Goal: Check status: Check status

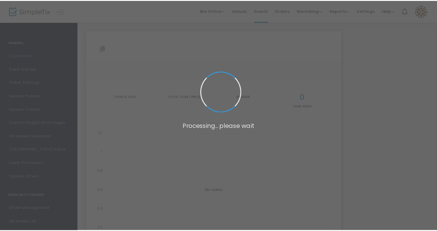
scroll to position [73, 0]
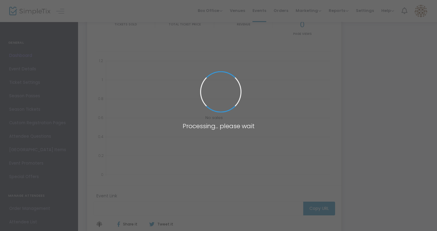
type input "[URL][DOMAIN_NAME][US_STATE]"
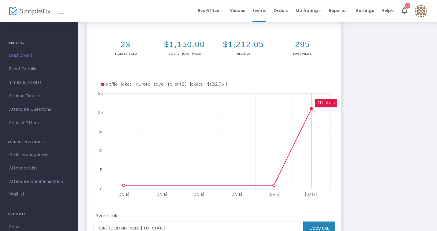
click at [312, 107] on circle at bounding box center [312, 109] width 4 height 4
click at [305, 142] on icon at bounding box center [217, 141] width 225 height 96
click at [302, 171] on icon at bounding box center [217, 141] width 225 height 96
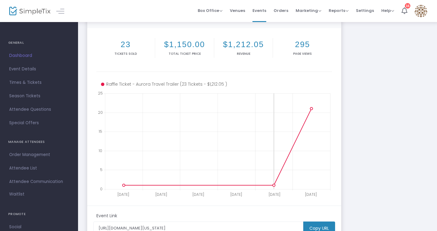
click at [284, 163] on icon at bounding box center [217, 141] width 225 height 96
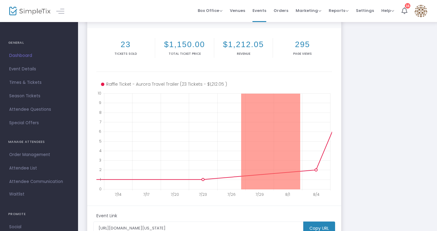
drag, startPoint x: 300, startPoint y: 136, endPoint x: 242, endPoint y: 137, distance: 57.9
click at [241, 137] on body "Processing... please wait Box Office Sell Tickets Bookings Sell Season Pass Ven…" at bounding box center [218, 42] width 437 height 231
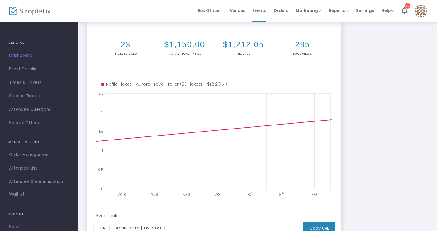
click at [301, 122] on icon at bounding box center [202, 131] width 417 height 38
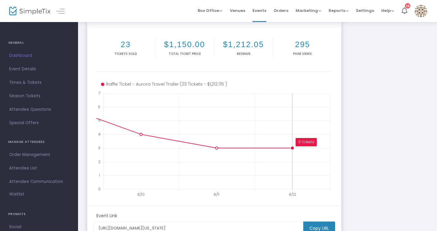
click at [290, 152] on icon at bounding box center [217, 141] width 225 height 96
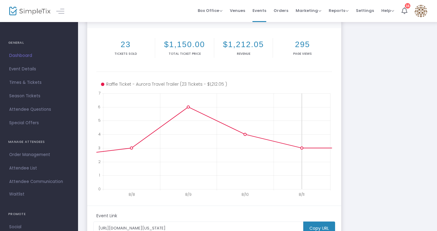
click at [307, 150] on icon at bounding box center [217, 141] width 225 height 96
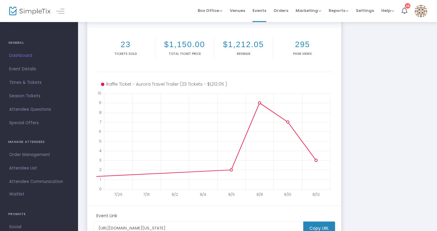
click at [124, 44] on h2 "23" at bounding box center [126, 44] width 56 height 9
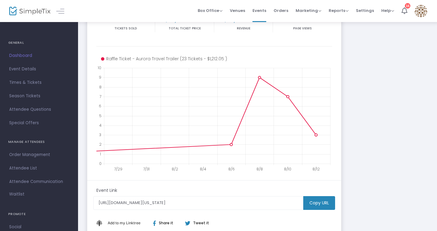
scroll to position [0, 0]
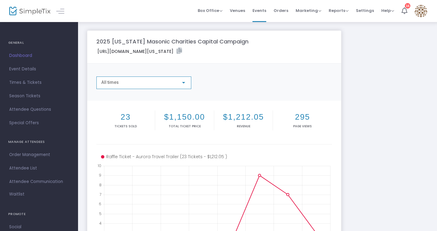
click at [132, 83] on div "All times" at bounding box center [141, 82] width 80 height 5
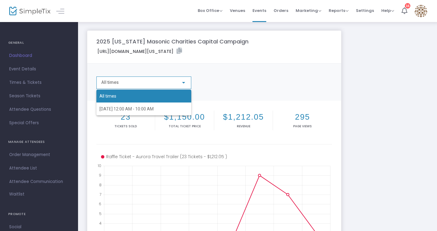
click at [234, 77] on div at bounding box center [218, 115] width 437 height 231
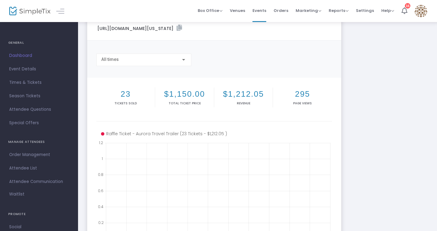
scroll to position [18, 0]
